Goal: Task Accomplishment & Management: Use online tool/utility

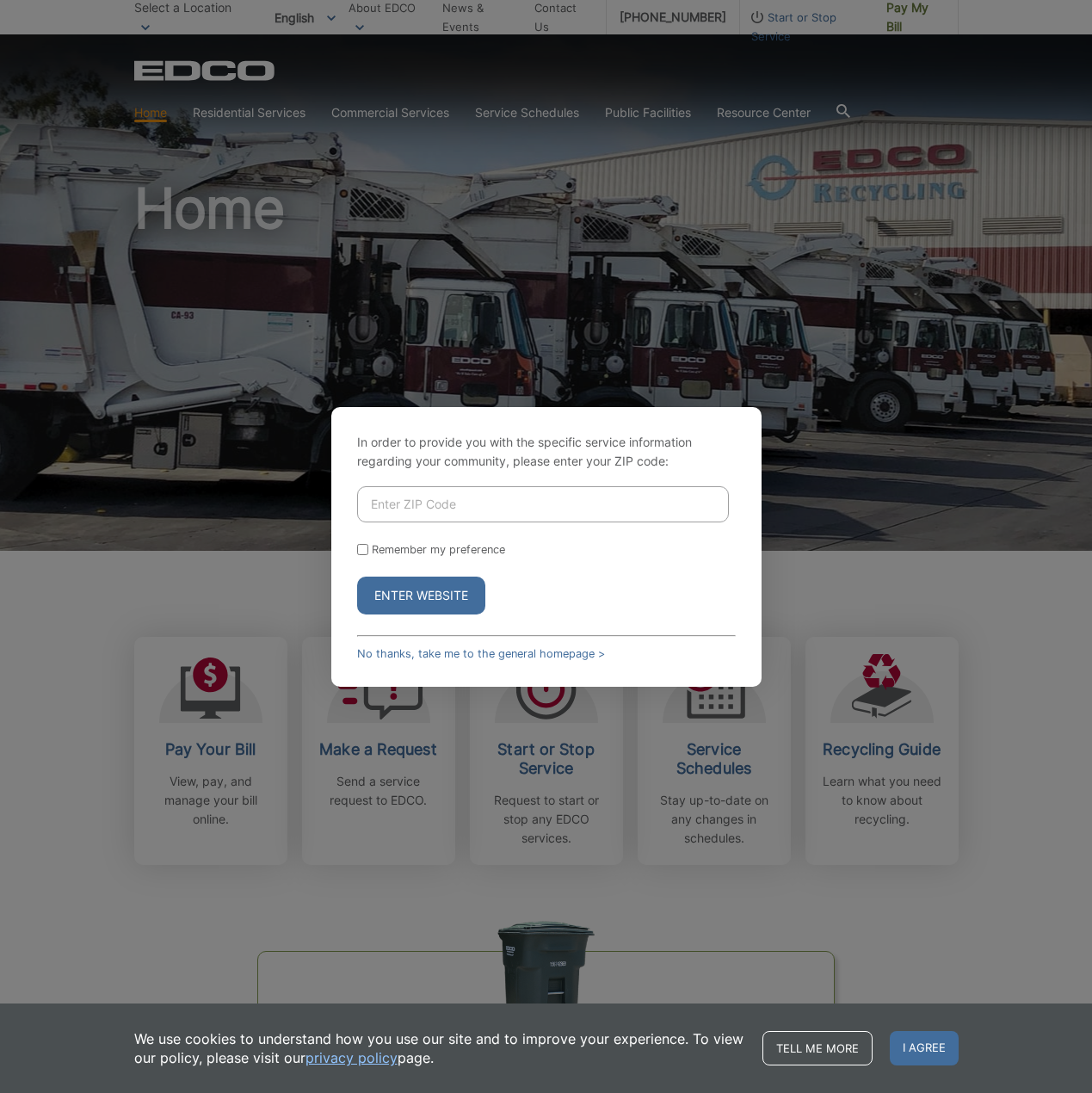
click at [466, 504] on input "Enter ZIP Code" at bounding box center [543, 504] width 371 height 36
type input "92067"
click at [432, 597] on button "Enter Website" at bounding box center [421, 596] width 128 height 38
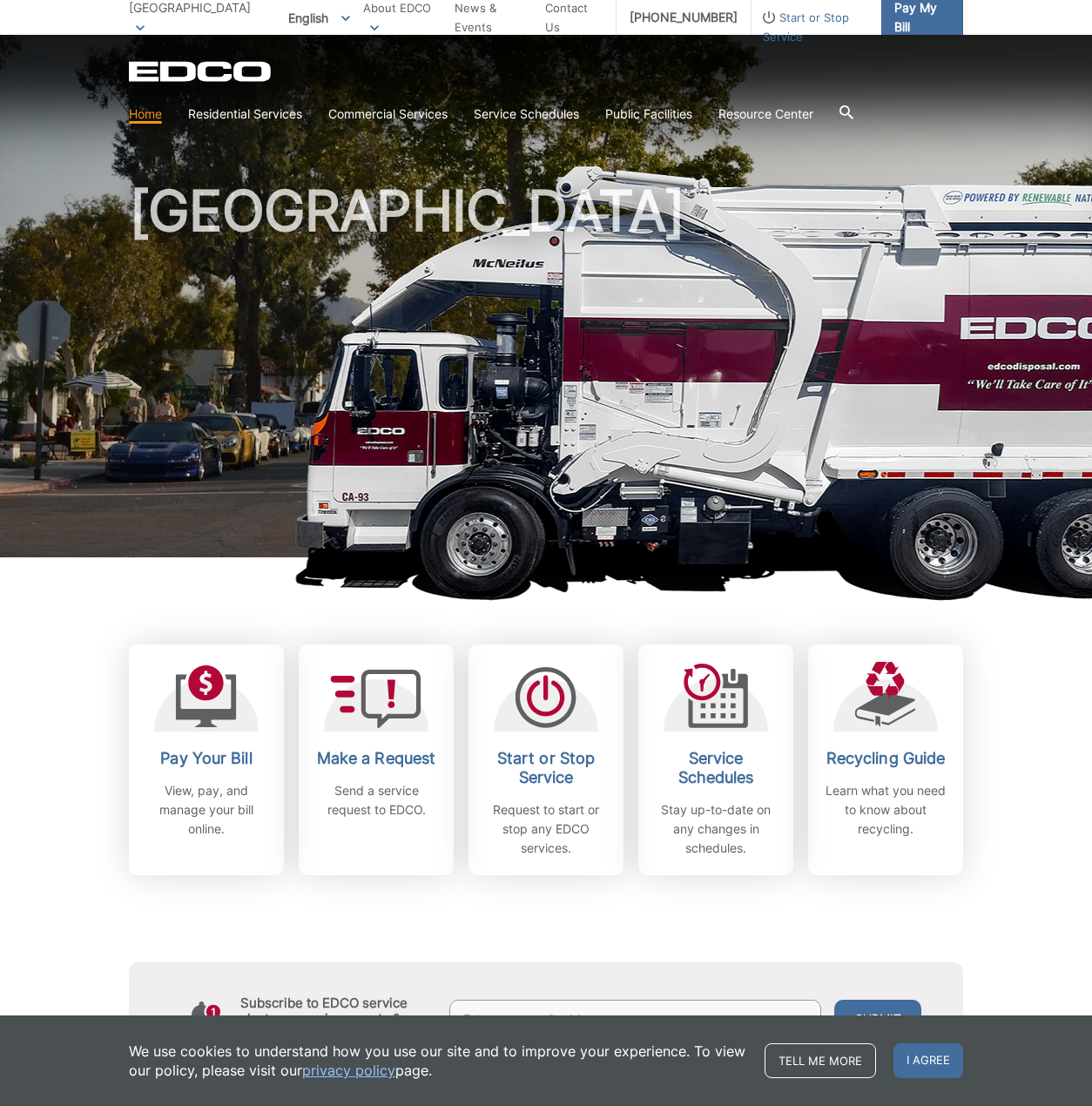
click at [906, 21] on span "Pay My Bill" at bounding box center [921, 17] width 54 height 38
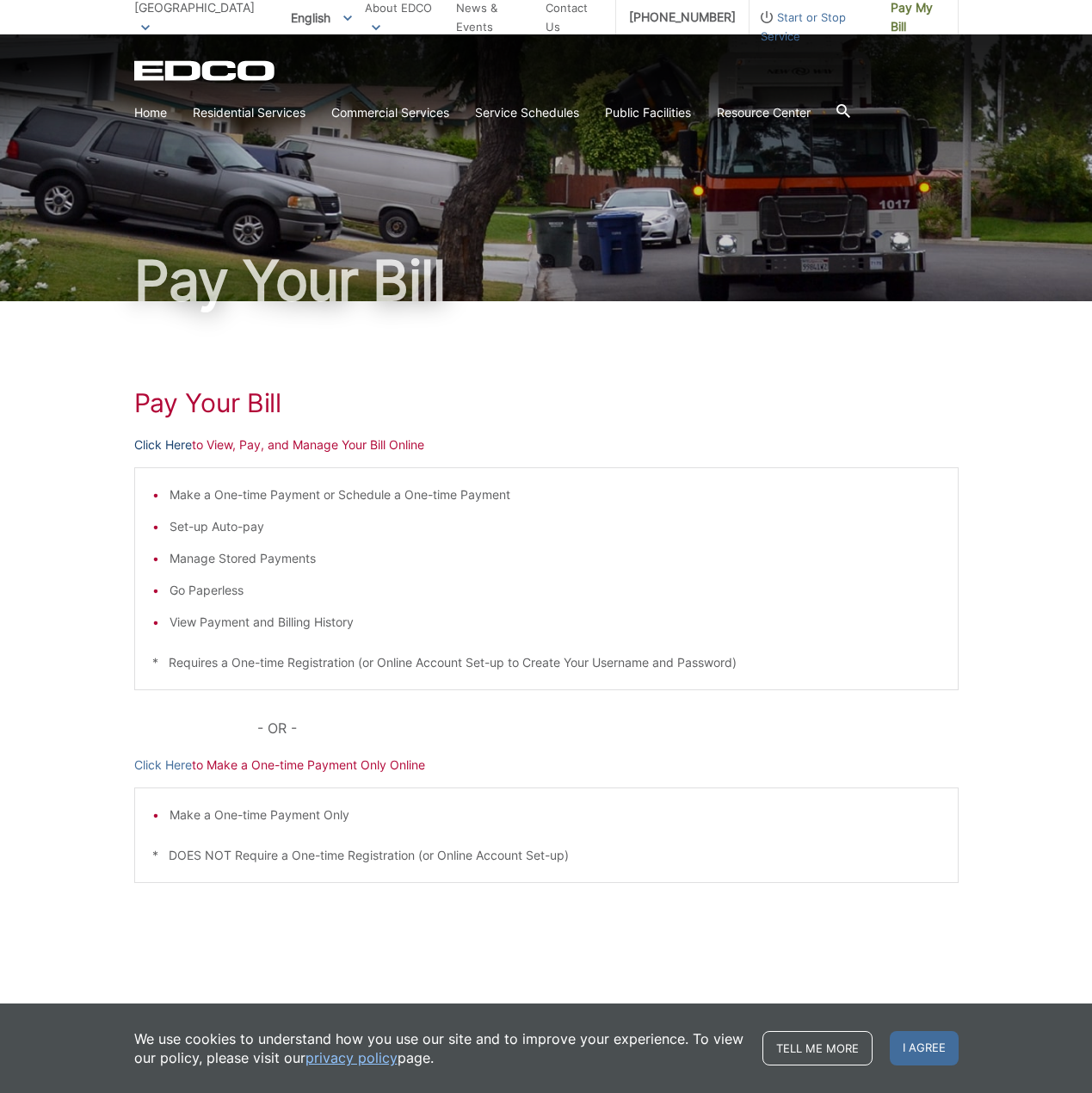
click at [149, 444] on link "Click Here" at bounding box center [163, 444] width 57 height 19
